Goal: Transaction & Acquisition: Download file/media

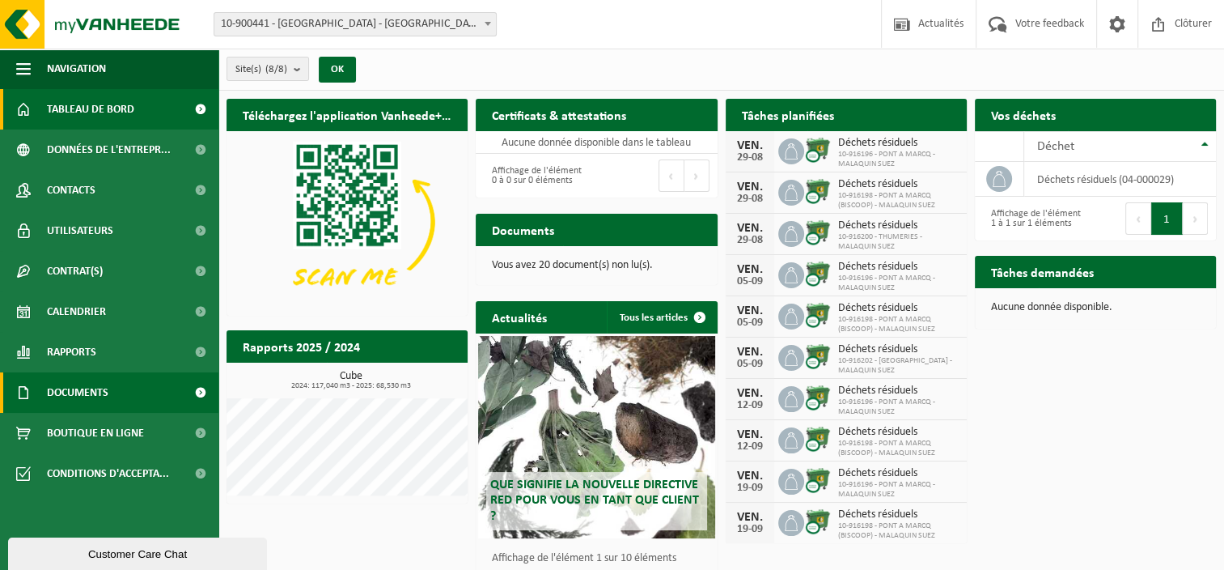
click at [87, 382] on span "Documents" at bounding box center [77, 392] width 61 height 40
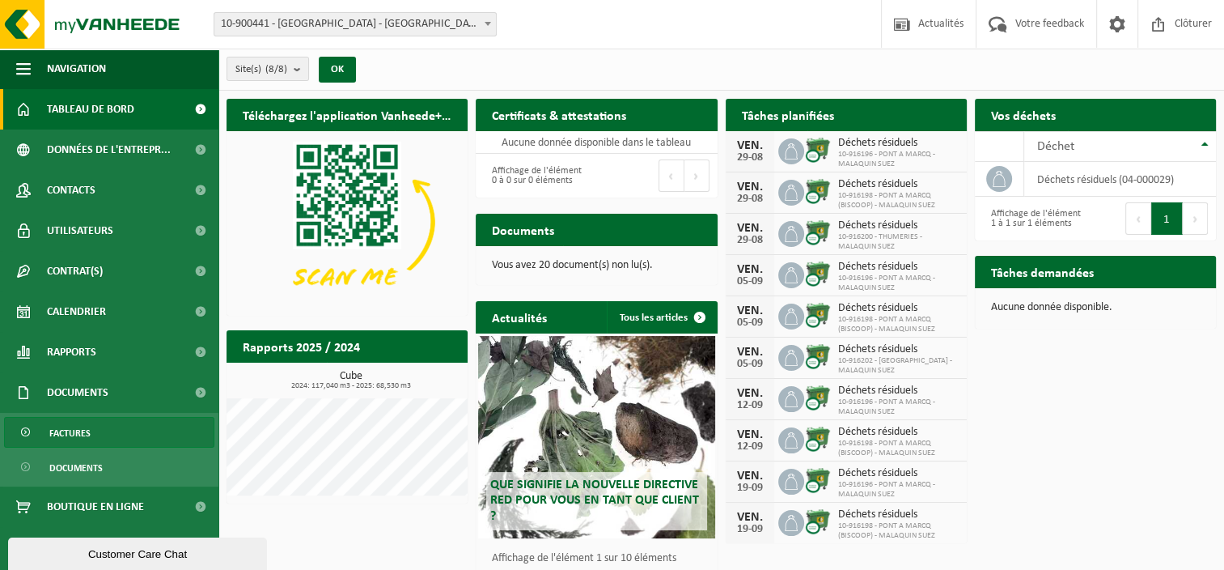
click at [72, 442] on span "Factures" at bounding box center [69, 433] width 41 height 31
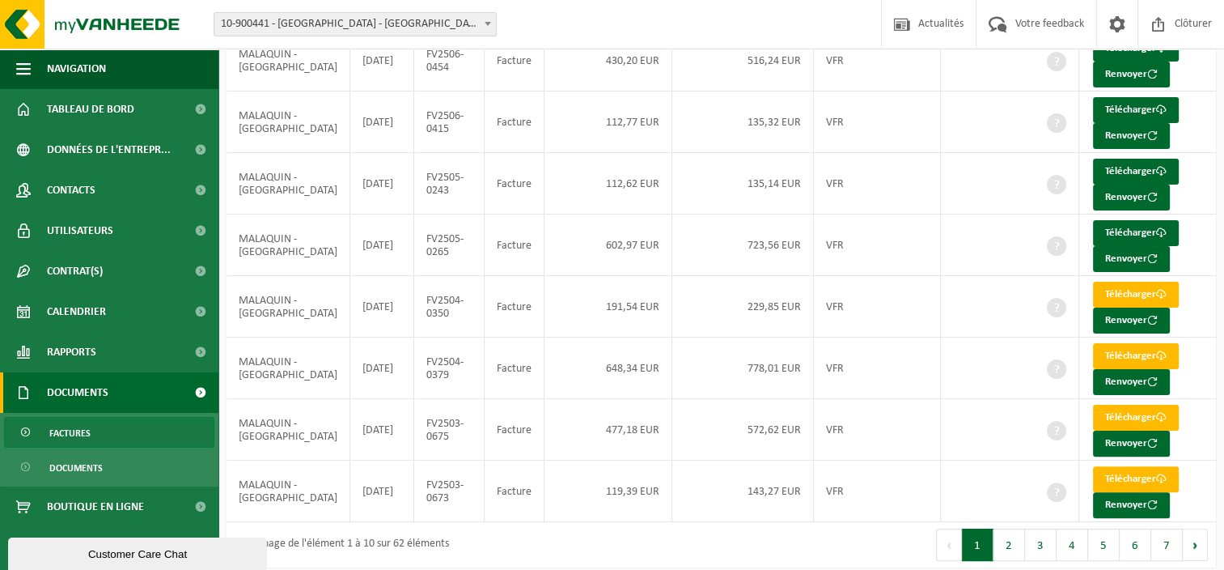
scroll to position [340, 0]
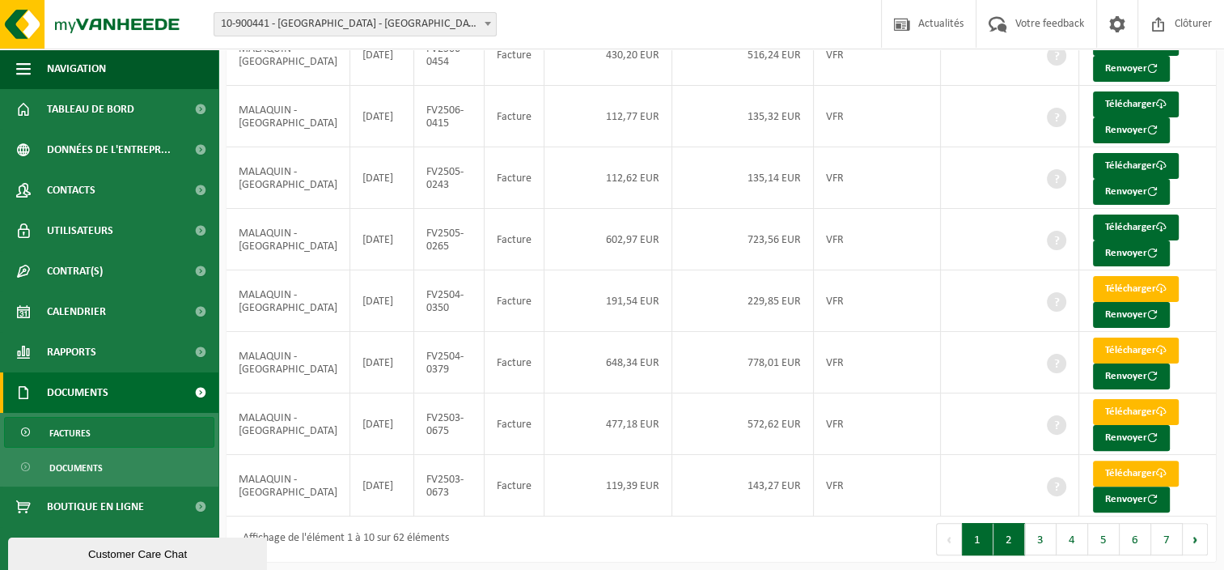
click at [1007, 532] on button "2" at bounding box center [1010, 539] width 32 height 32
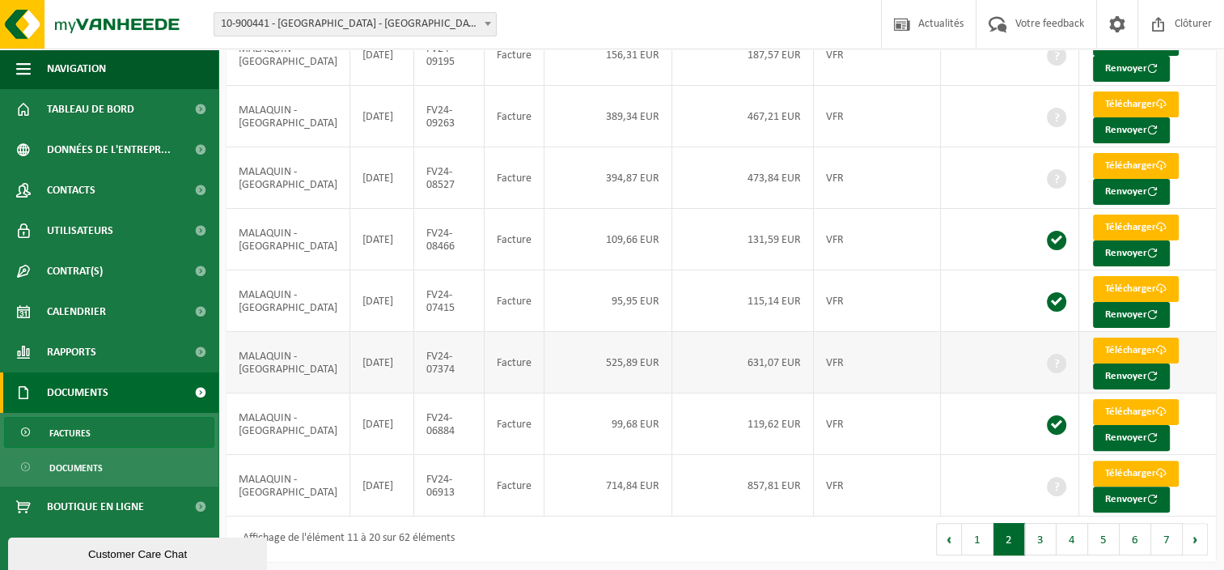
scroll to position [259, 0]
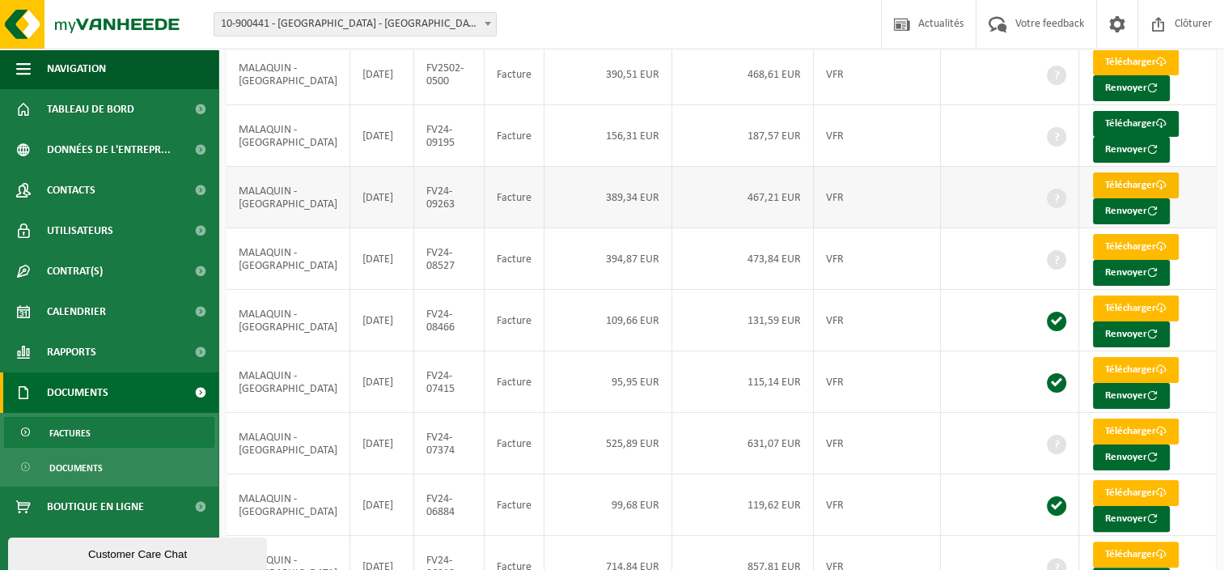
click at [1114, 179] on link "Télécharger" at bounding box center [1136, 185] width 86 height 26
click at [1098, 121] on link "Télécharger" at bounding box center [1136, 124] width 86 height 26
